Goal: Task Accomplishment & Management: Manage account settings

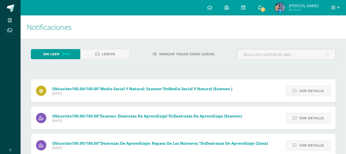
click at [261, 7] on icon at bounding box center [260, 7] width 4 height 5
click at [338, 7] on icon at bounding box center [338, 7] width 3 height 5
click at [319, 34] on span "Cerrar sesión" at bounding box center [322, 34] width 23 height 5
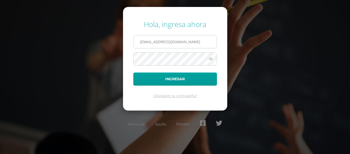
click at [193, 44] on input "[EMAIL_ADDRESS][DOMAIN_NAME]" at bounding box center [175, 42] width 83 height 13
type input "[EMAIL_ADDRESS][DOMAIN_NAME]"
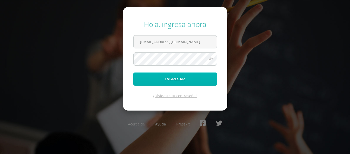
click at [177, 79] on button "Ingresar" at bounding box center [175, 79] width 84 height 13
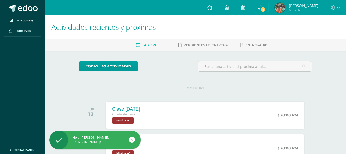
click at [262, 8] on icon at bounding box center [260, 7] width 4 height 5
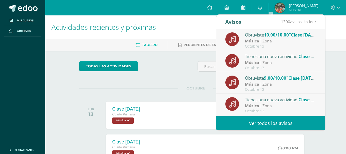
scroll to position [86, 0]
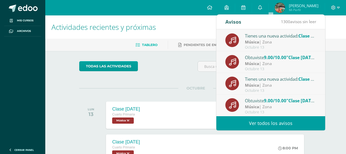
click at [294, 119] on link "Ver todos los avisos" at bounding box center [271, 123] width 109 height 14
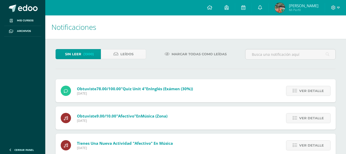
scroll to position [135, 0]
